Goal: Information Seeking & Learning: Compare options

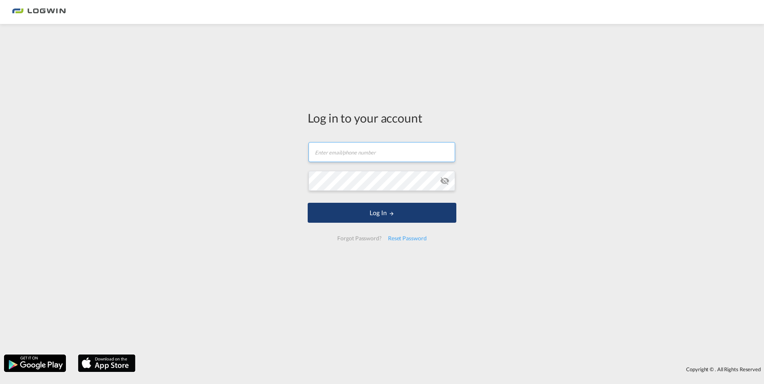
type input "[EMAIL_ADDRESS][DOMAIN_NAME]"
click at [401, 214] on button "Log In" at bounding box center [381, 213] width 149 height 20
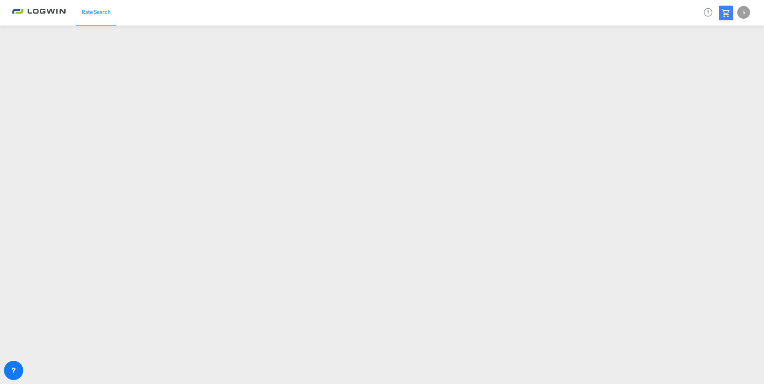
click at [90, 14] on span "Rate Search" at bounding box center [95, 11] width 29 height 7
